Goal: Navigation & Orientation: Find specific page/section

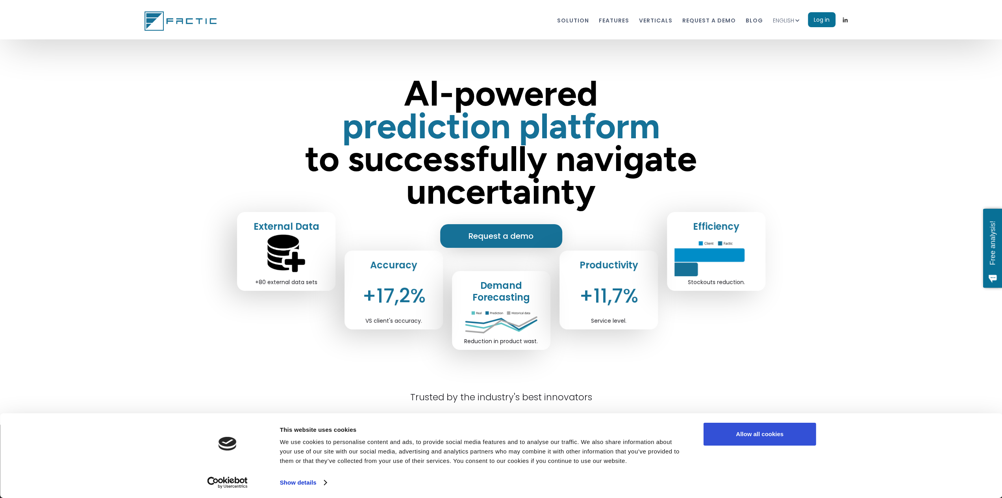
click at [722, 428] on button "Allow all cookies" at bounding box center [760, 434] width 113 height 23
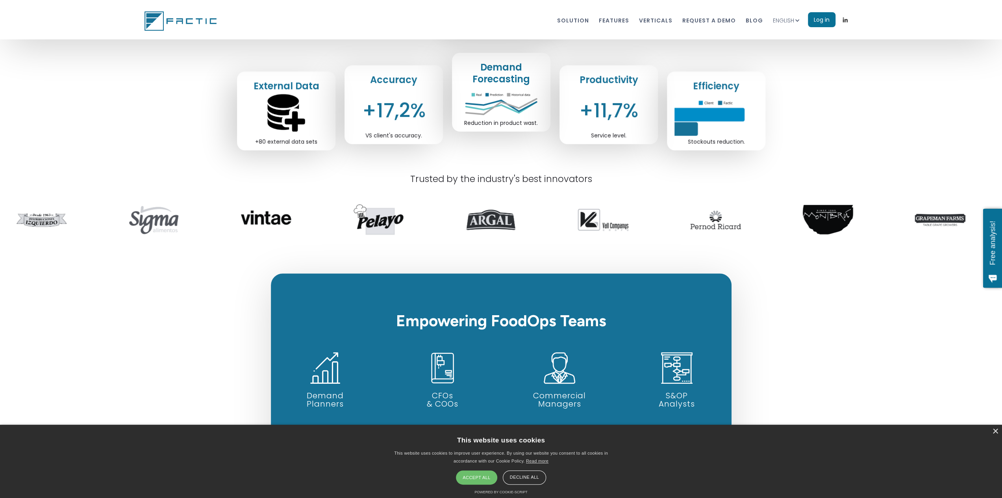
scroll to position [236, 0]
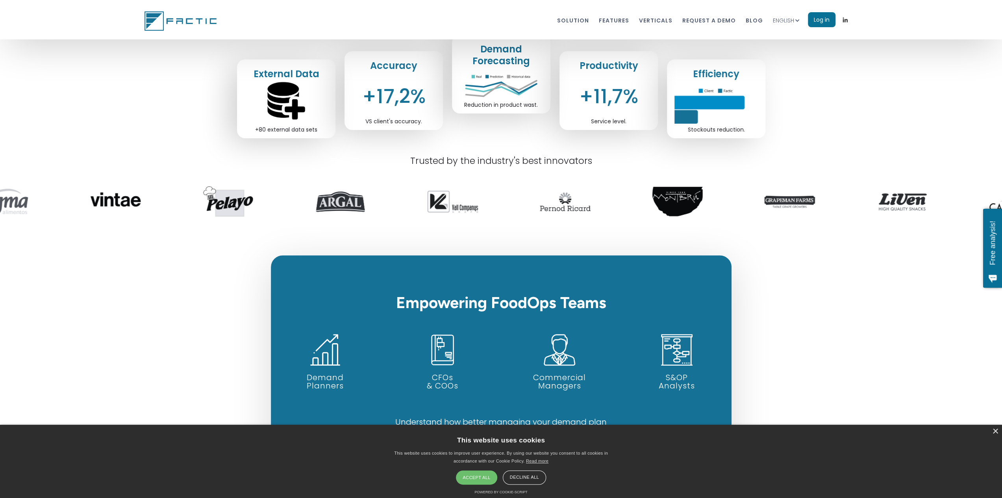
click at [489, 477] on div "Accept all" at bounding box center [476, 477] width 41 height 14
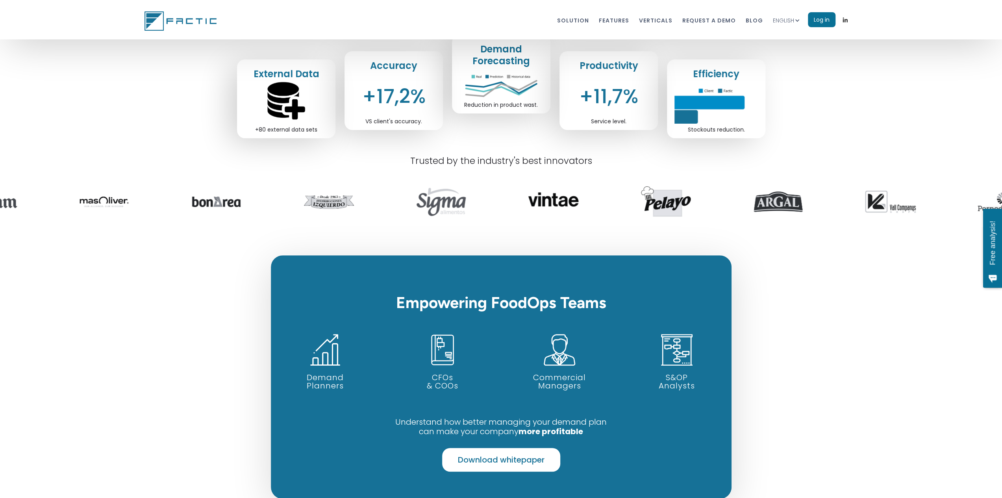
click at [878, 201] on img at bounding box center [891, 201] width 50 height 50
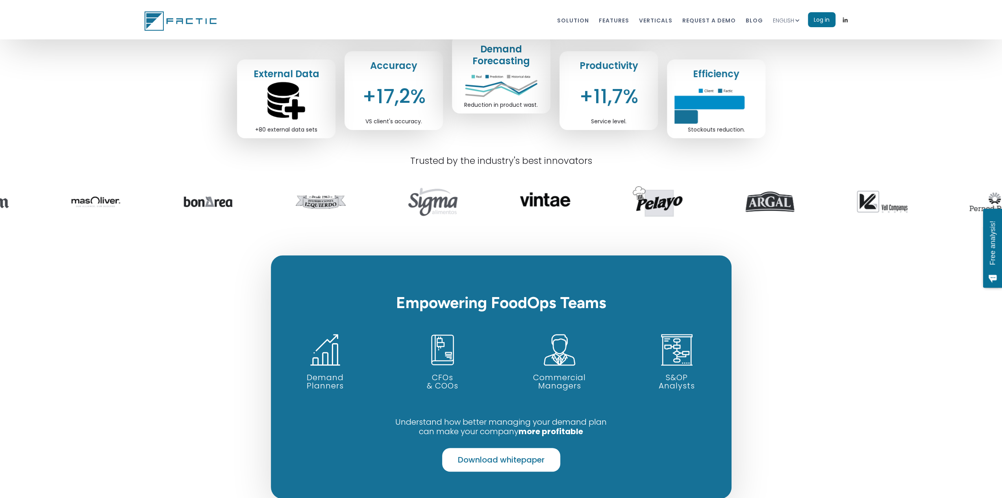
click at [878, 201] on img at bounding box center [883, 201] width 50 height 50
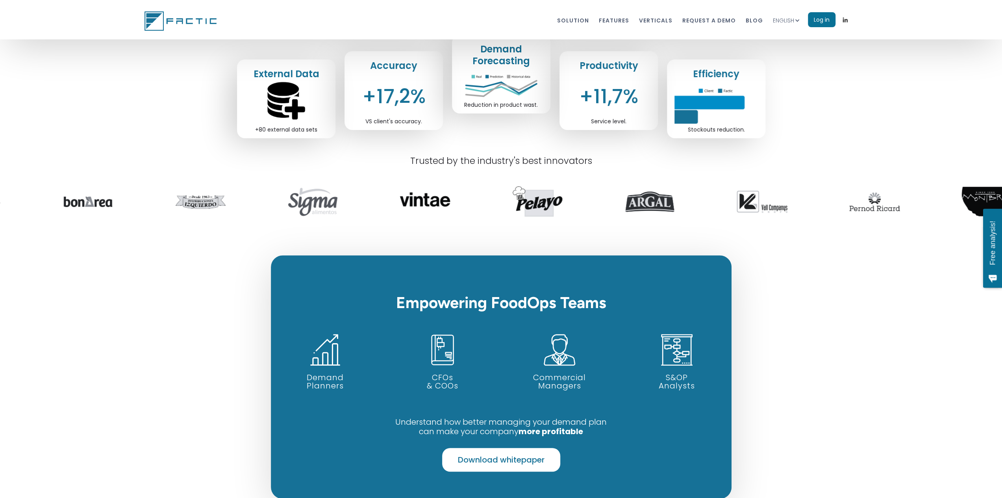
click at [785, 19] on div "ENGLISH" at bounding box center [783, 21] width 21 height 8
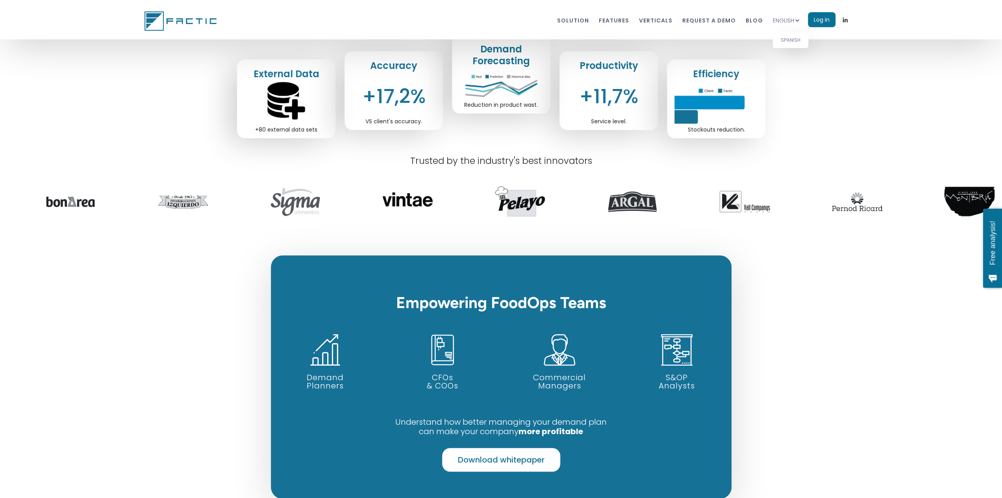
click at [779, 37] on link "SPANISH" at bounding box center [790, 40] width 35 height 16
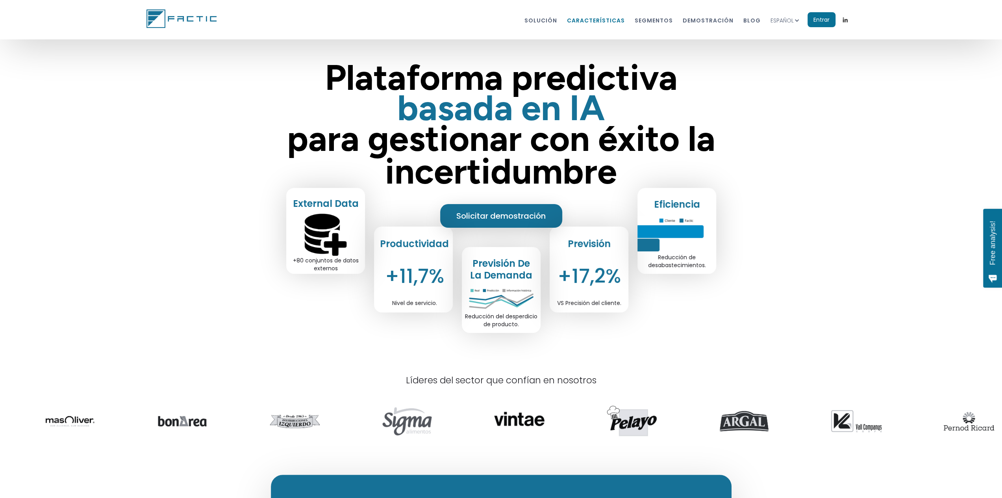
click at [592, 20] on link "características" at bounding box center [596, 20] width 58 height 15
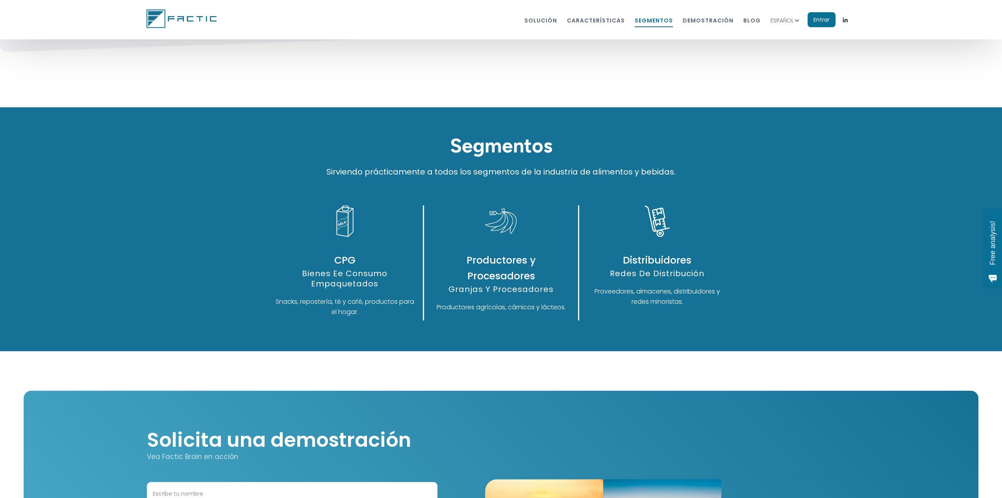
scroll to position [3976, 0]
